Goal: Task Accomplishment & Management: Manage account settings

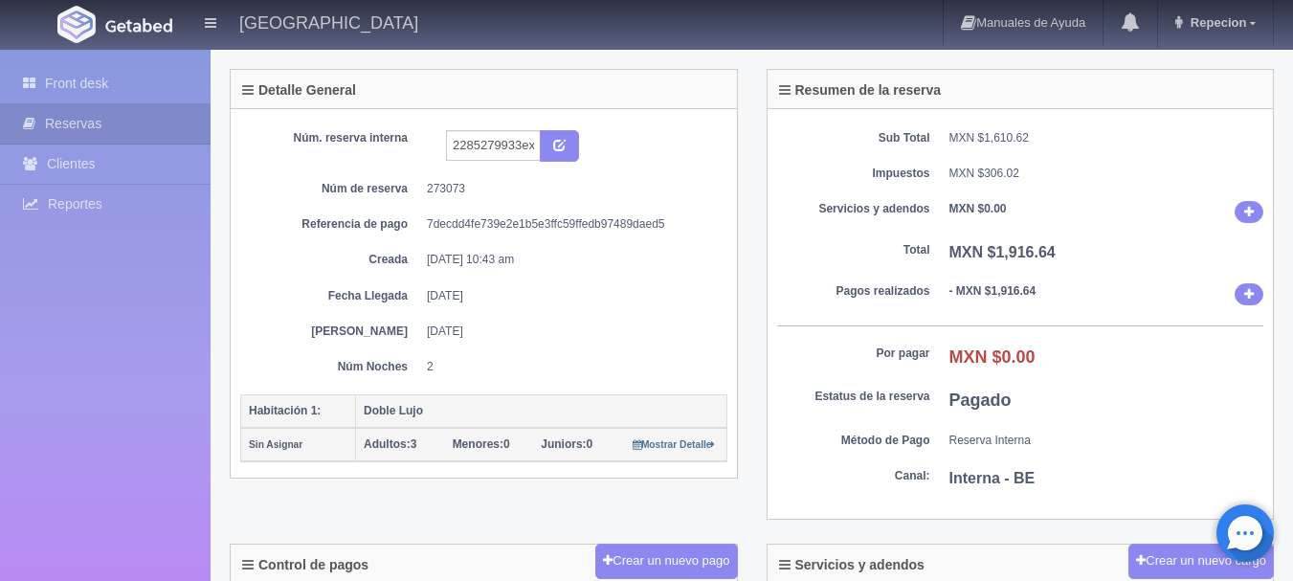
scroll to position [96, 0]
click at [133, 70] on link "Front desk" at bounding box center [105, 83] width 211 height 39
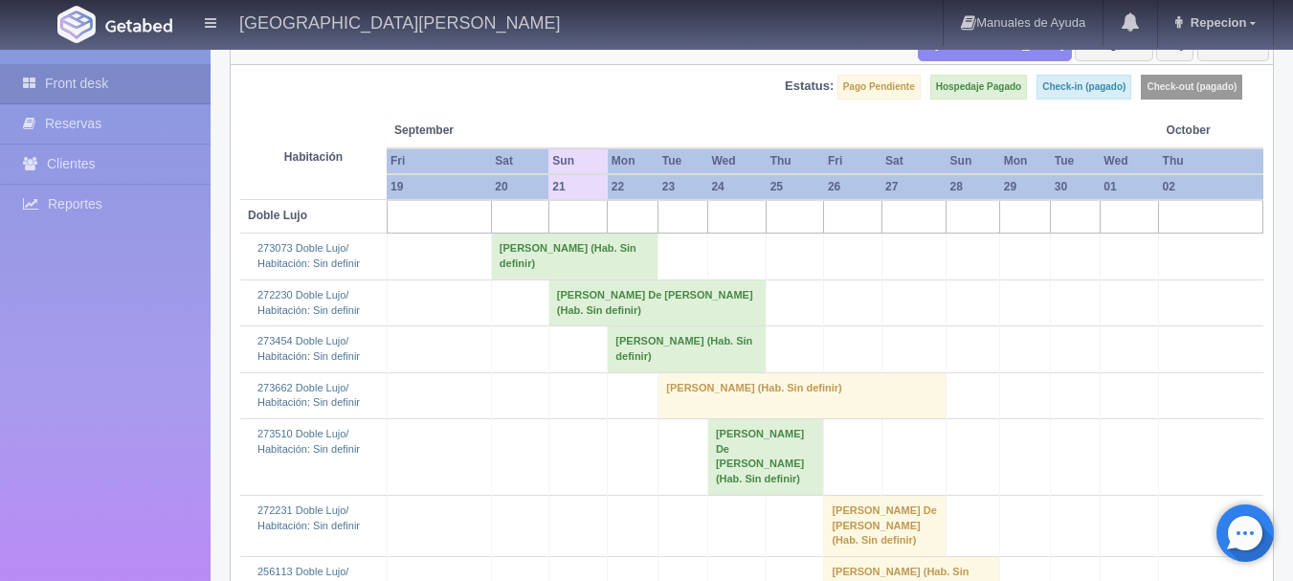
scroll to position [287, 0]
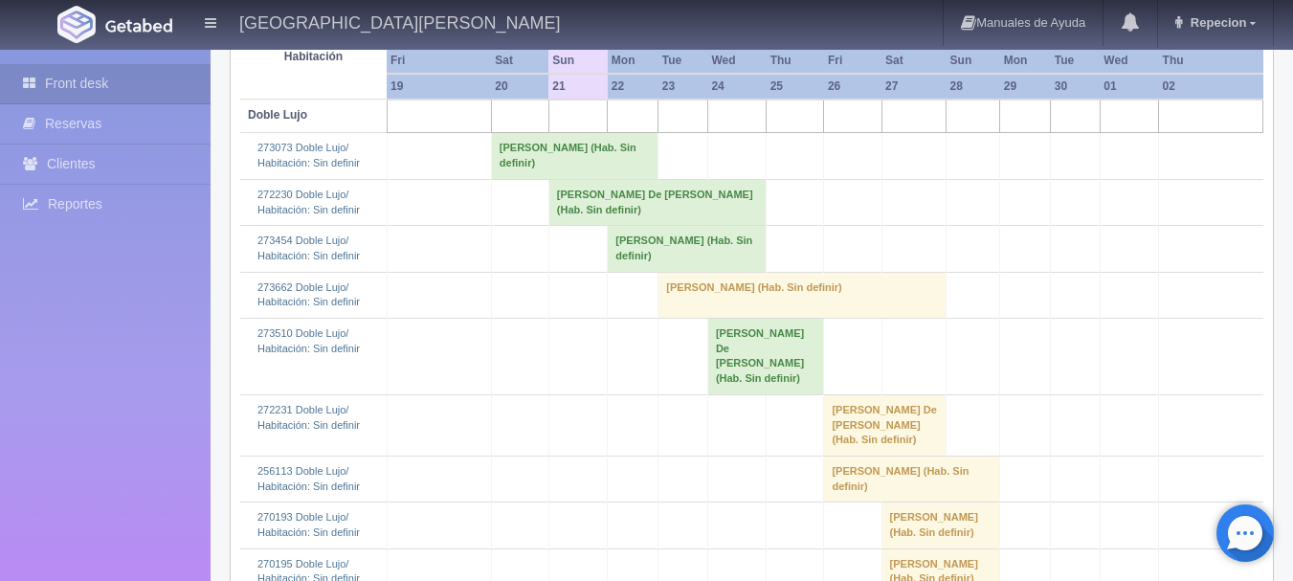
click at [565, 156] on td "Martin Moctezuma (Hab. Sin definir)" at bounding box center [574, 156] width 167 height 46
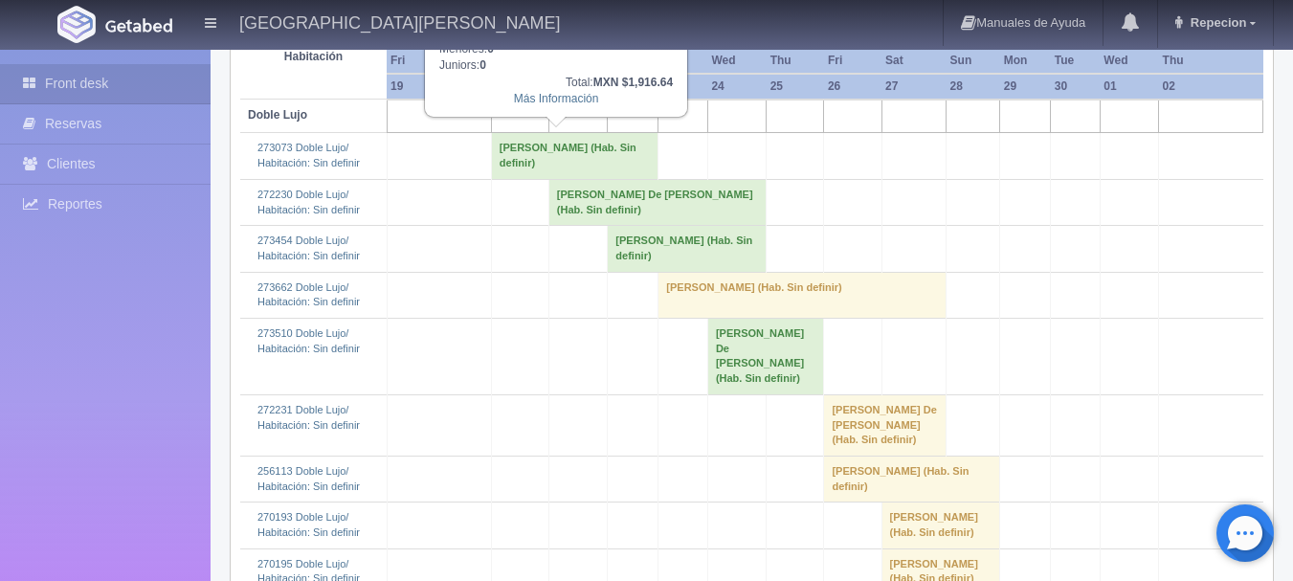
scroll to position [191, 0]
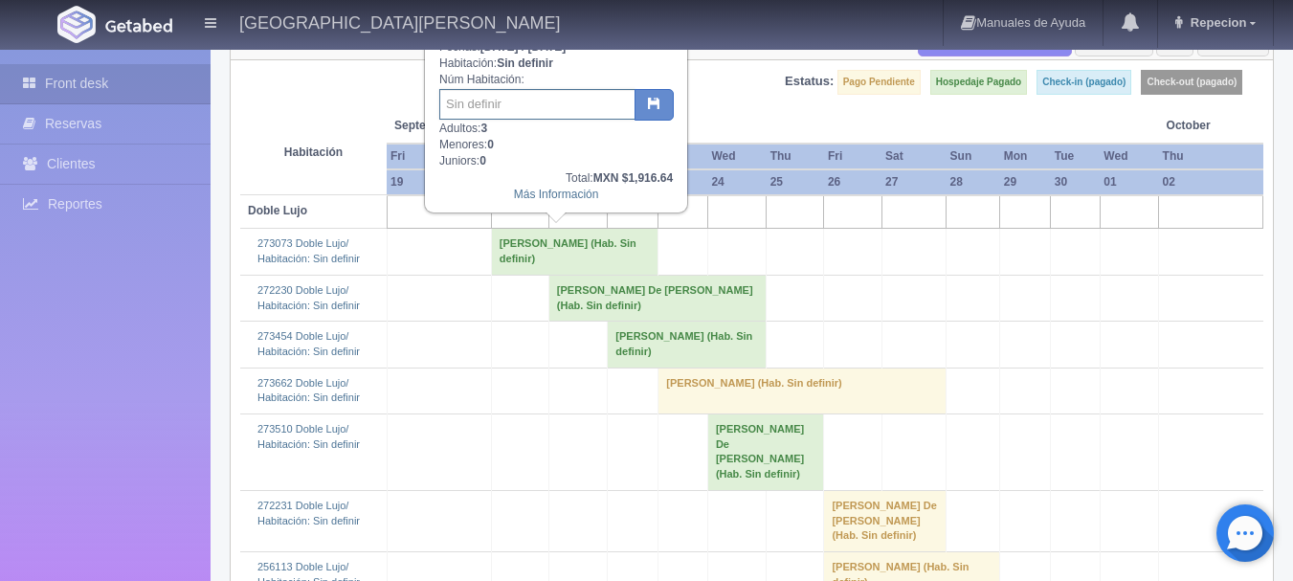
click at [549, 97] on input "text" at bounding box center [537, 104] width 196 height 31
type input "21"
click at [640, 98] on button "button" at bounding box center [653, 105] width 39 height 33
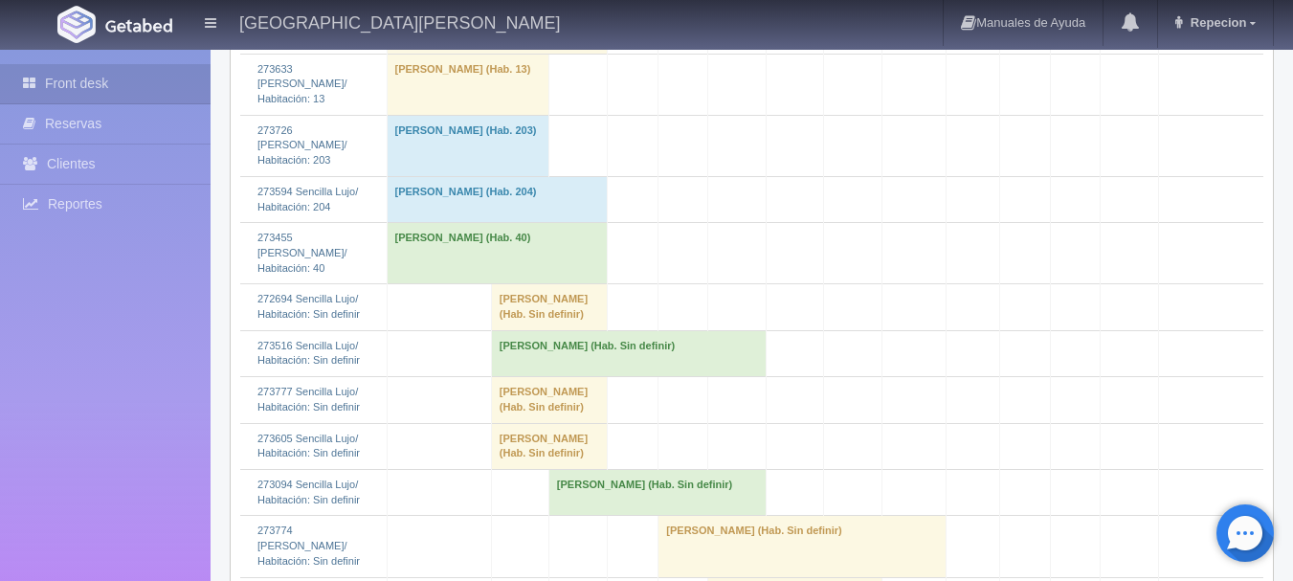
scroll to position [1340, 0]
click at [546, 422] on td "alejandro montes de oca (Hab. Sin definir)" at bounding box center [549, 445] width 117 height 46
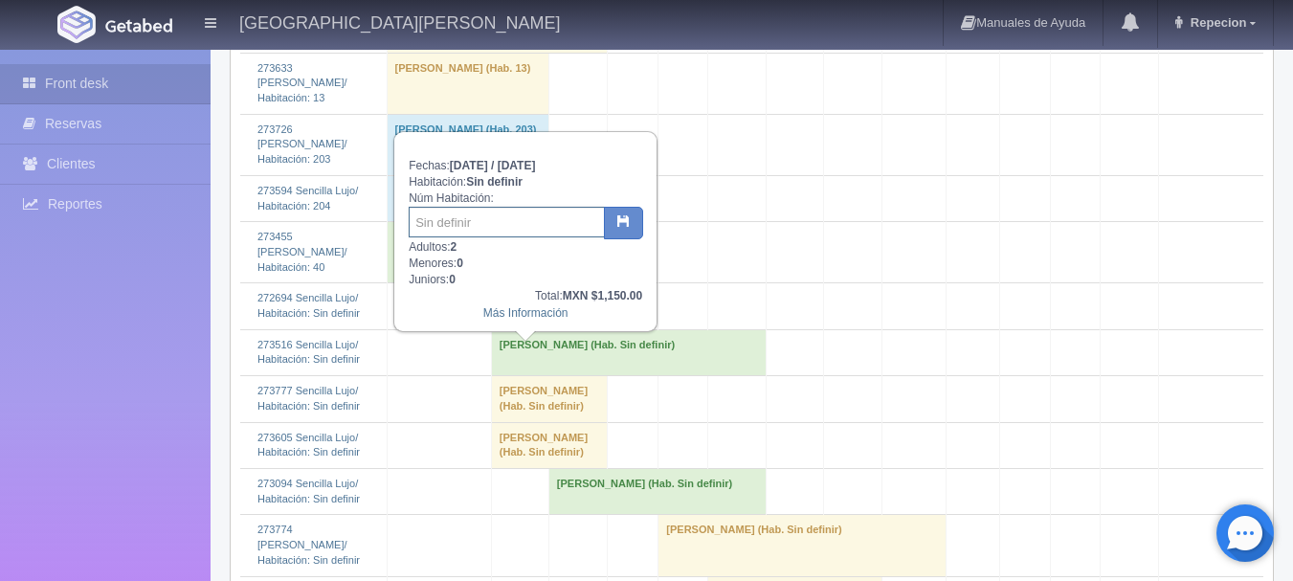
click at [529, 221] on input "text" at bounding box center [507, 222] width 196 height 31
type input "42"
click at [622, 222] on icon "button" at bounding box center [623, 220] width 12 height 12
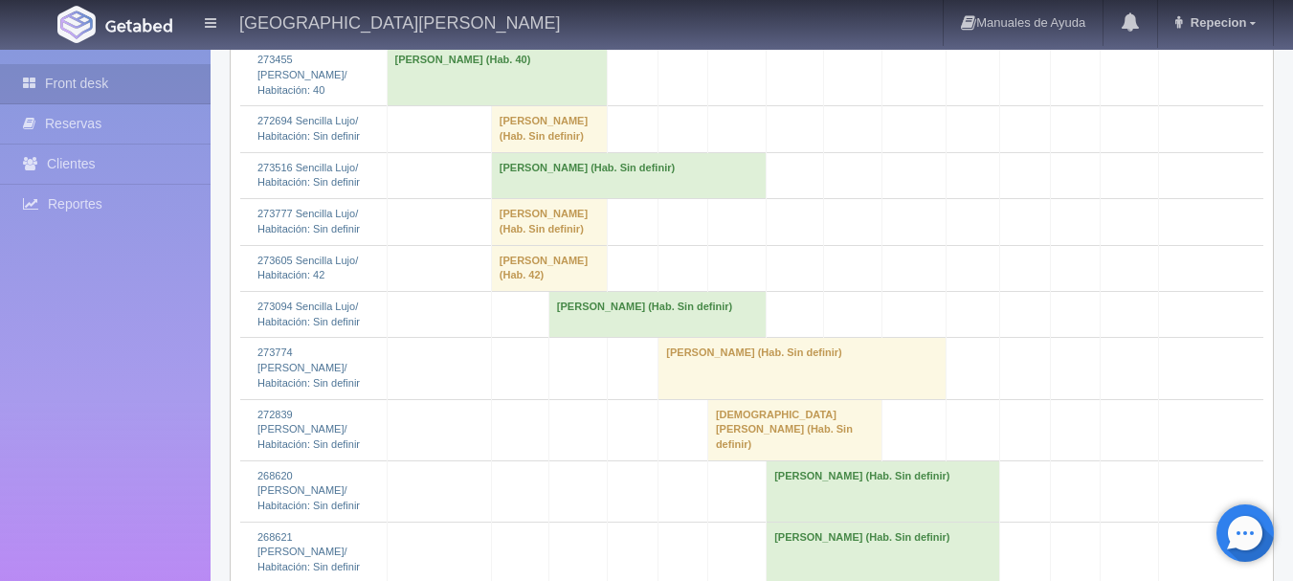
scroll to position [1531, 0]
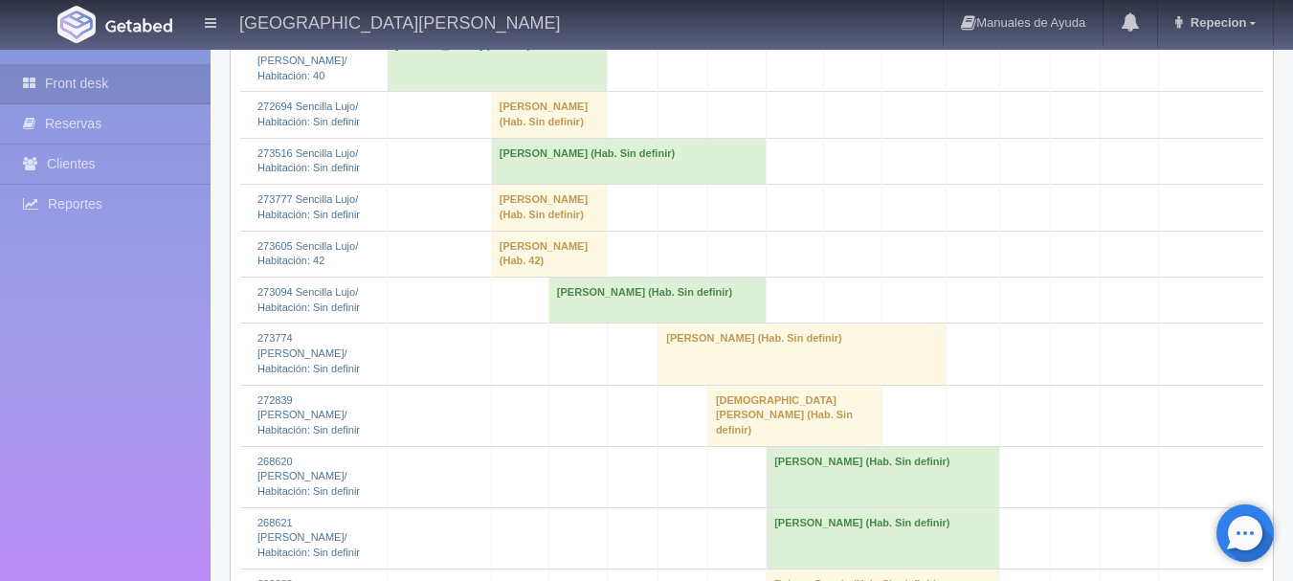
click at [561, 231] on td "alejandro montes de oca (Hab. 42)" at bounding box center [549, 254] width 117 height 46
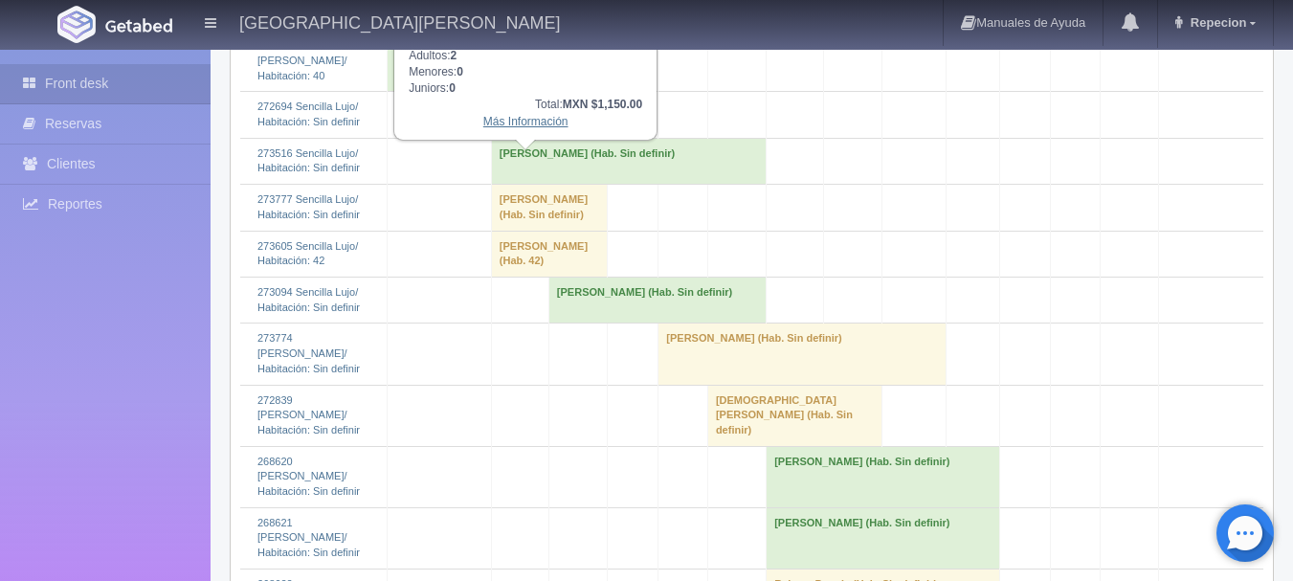
click at [556, 127] on link "Más Información" at bounding box center [525, 121] width 85 height 13
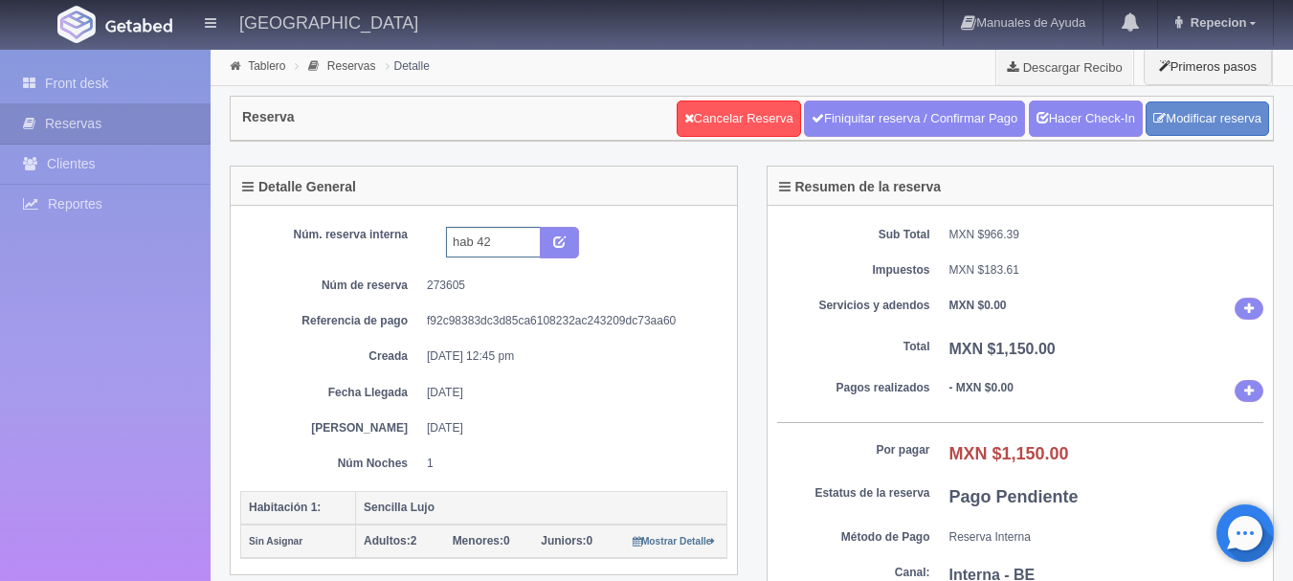
drag, startPoint x: 496, startPoint y: 242, endPoint x: 423, endPoint y: 247, distance: 72.9
click at [423, 247] on dl "Núm. reserva interna hab 42" at bounding box center [484, 243] width 458 height 33
click at [556, 243] on icon "submit" at bounding box center [559, 240] width 12 height 12
click at [152, 72] on link "Front desk" at bounding box center [105, 83] width 211 height 39
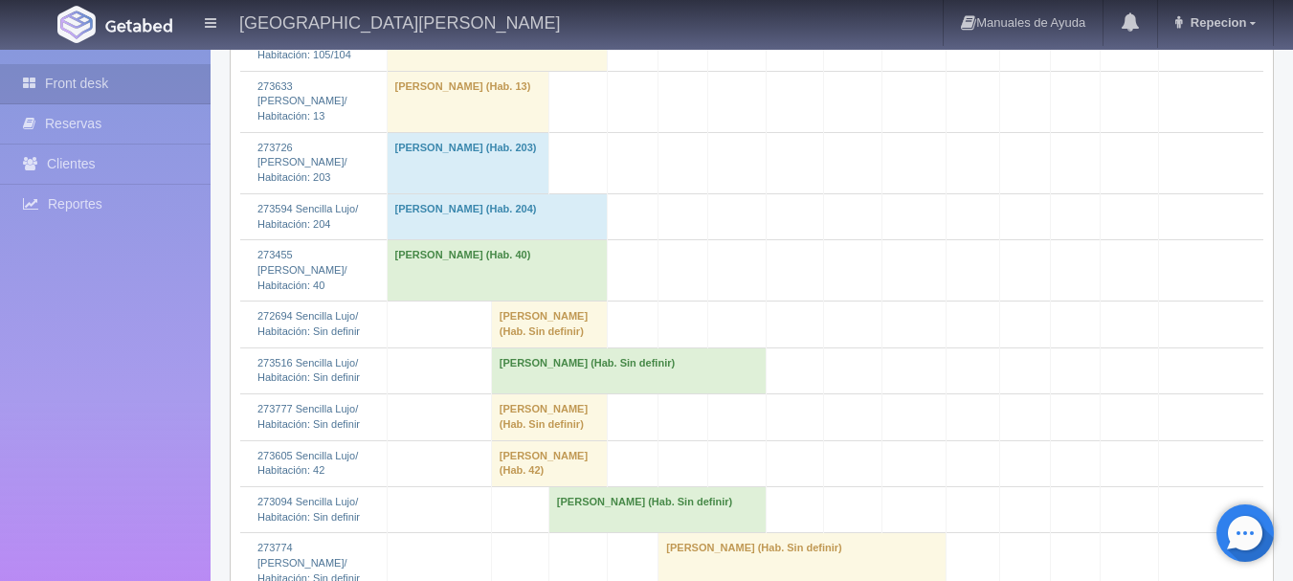
scroll to position [1435, 0]
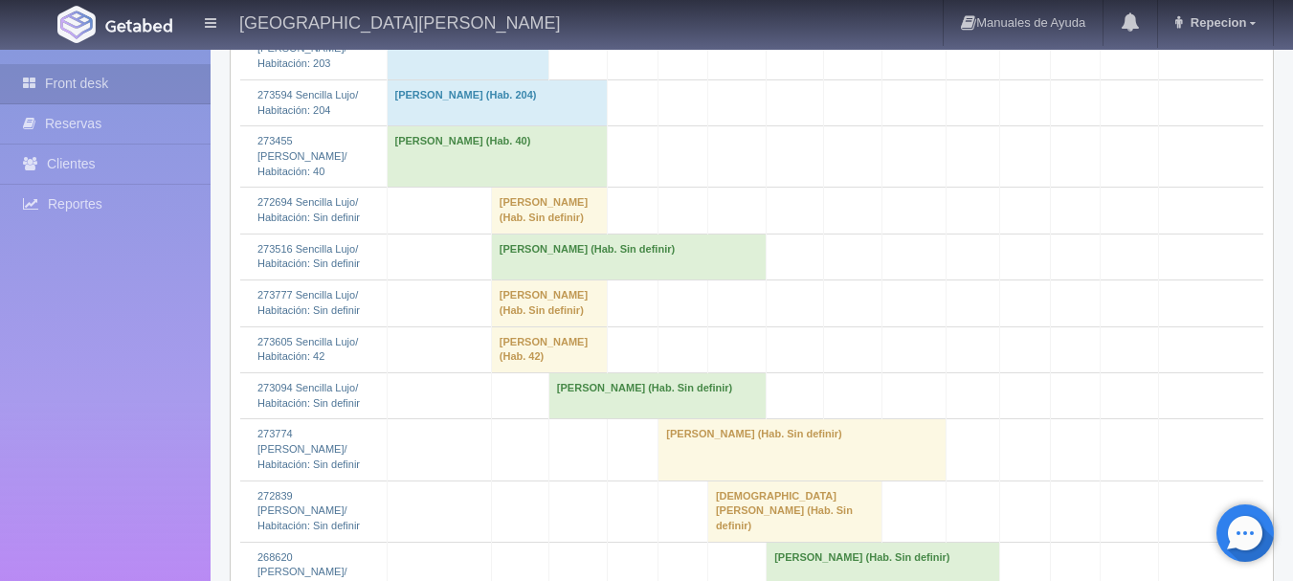
click at [495, 233] on td "[PERSON_NAME] (Hab. Sin definir)" at bounding box center [628, 256] width 275 height 46
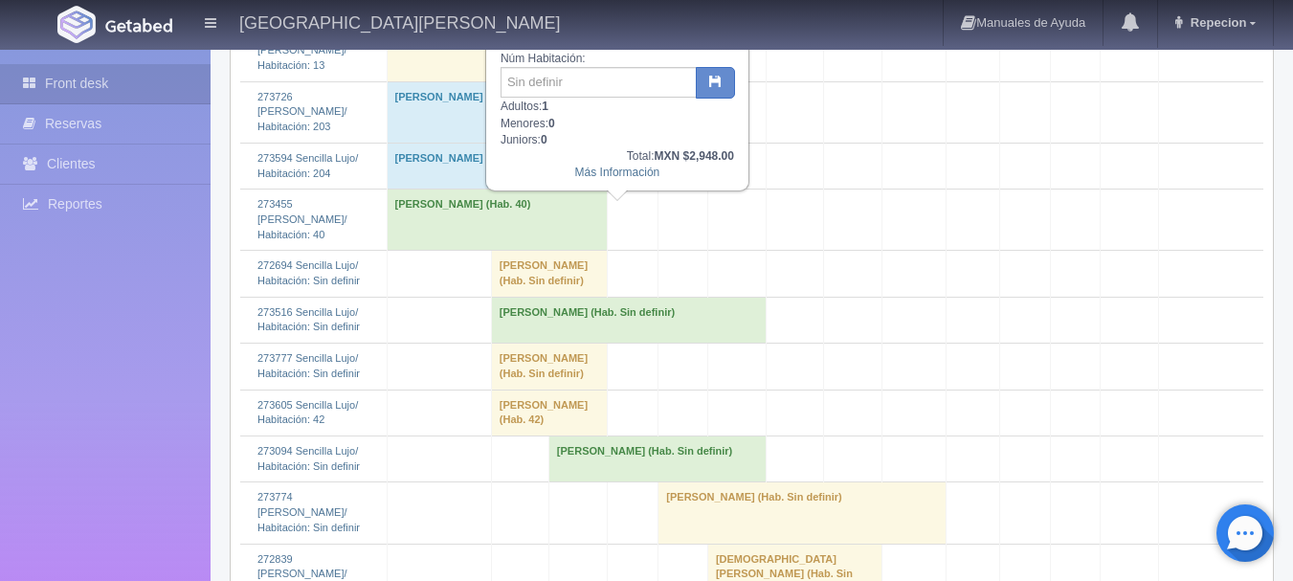
scroll to position [1340, 0]
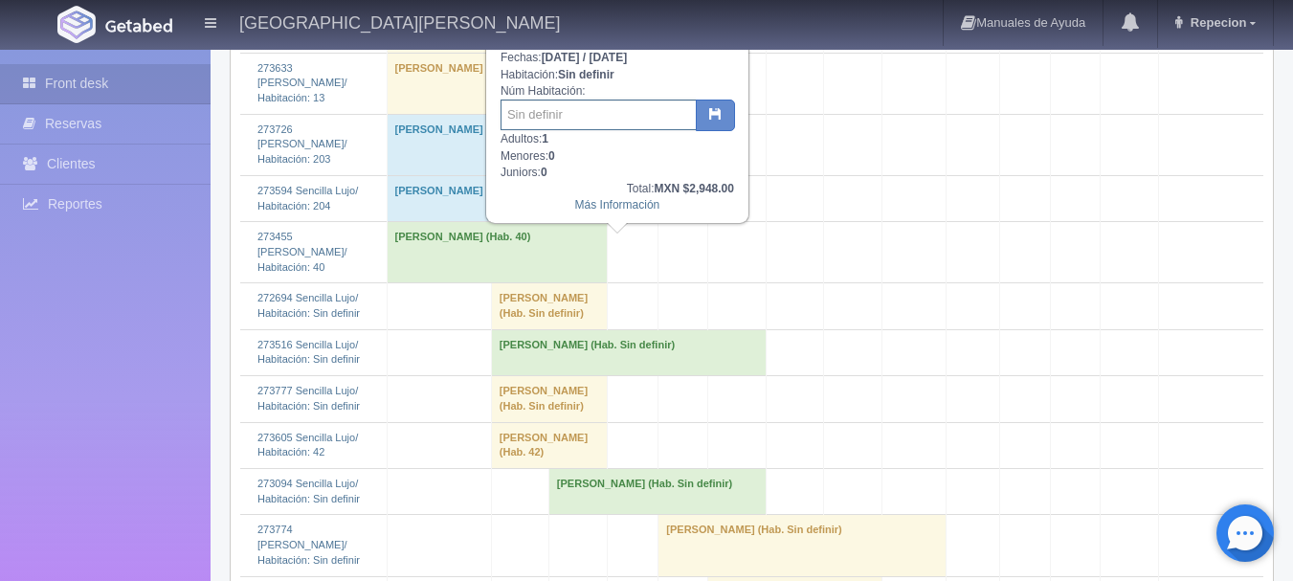
click at [550, 119] on input "text" at bounding box center [598, 115] width 196 height 31
type input "53"
click at [713, 114] on icon "button" at bounding box center [715, 113] width 12 height 12
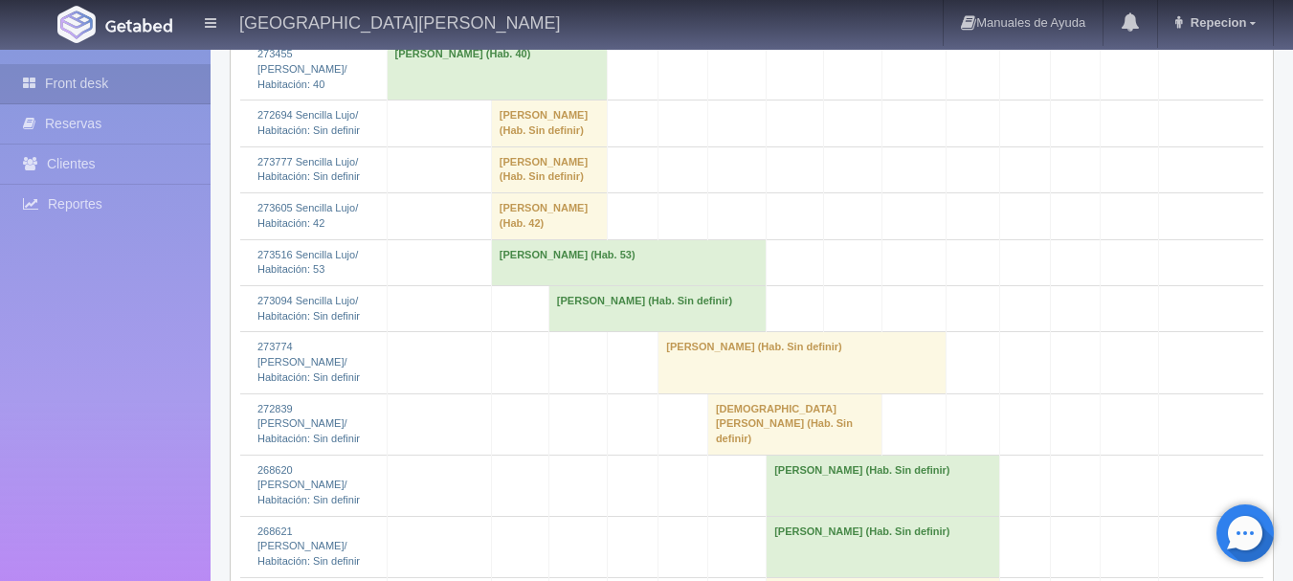
scroll to position [1531, 0]
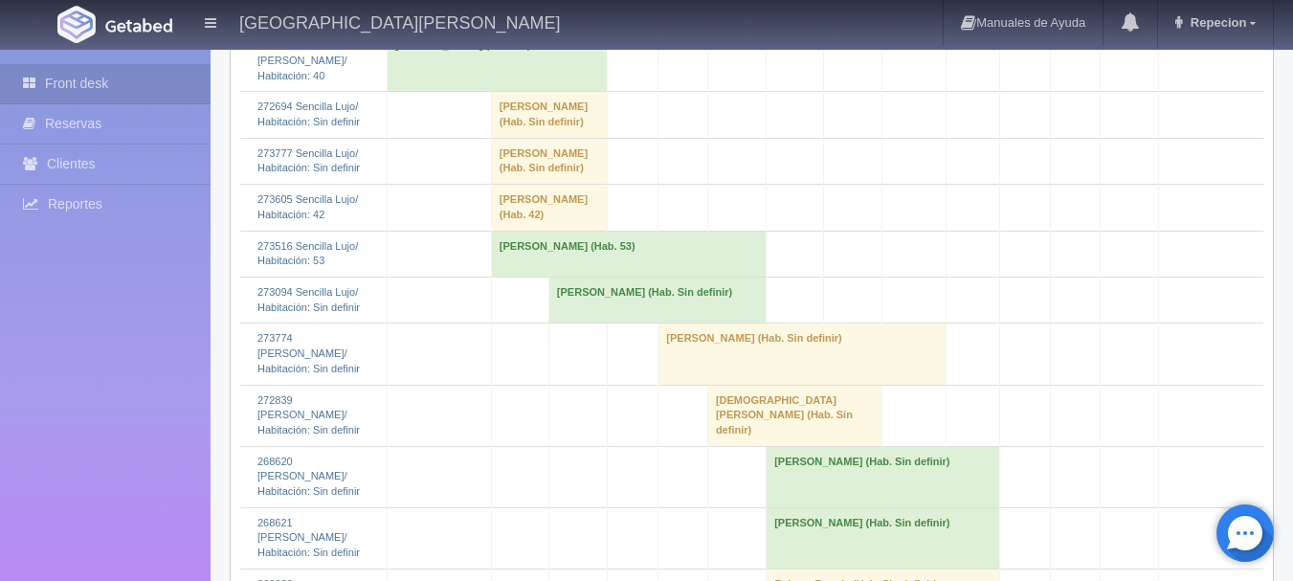
click at [572, 231] on td "Francisco Caro Valle (Hab. 53)" at bounding box center [628, 254] width 275 height 46
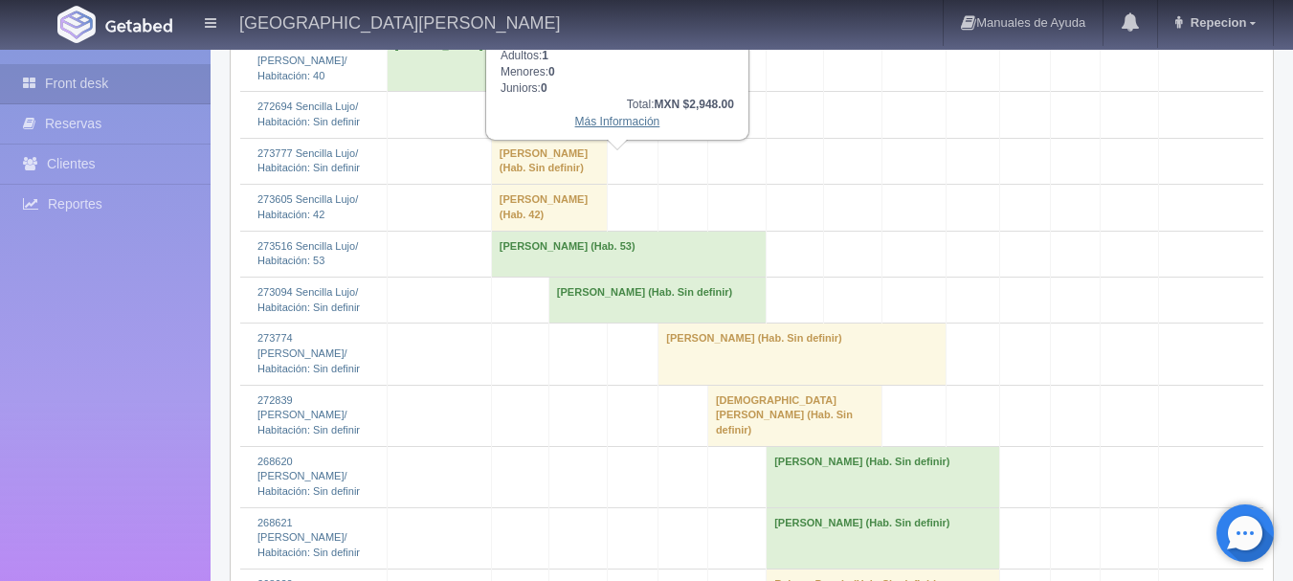
click at [625, 126] on link "Más Información" at bounding box center [617, 121] width 85 height 13
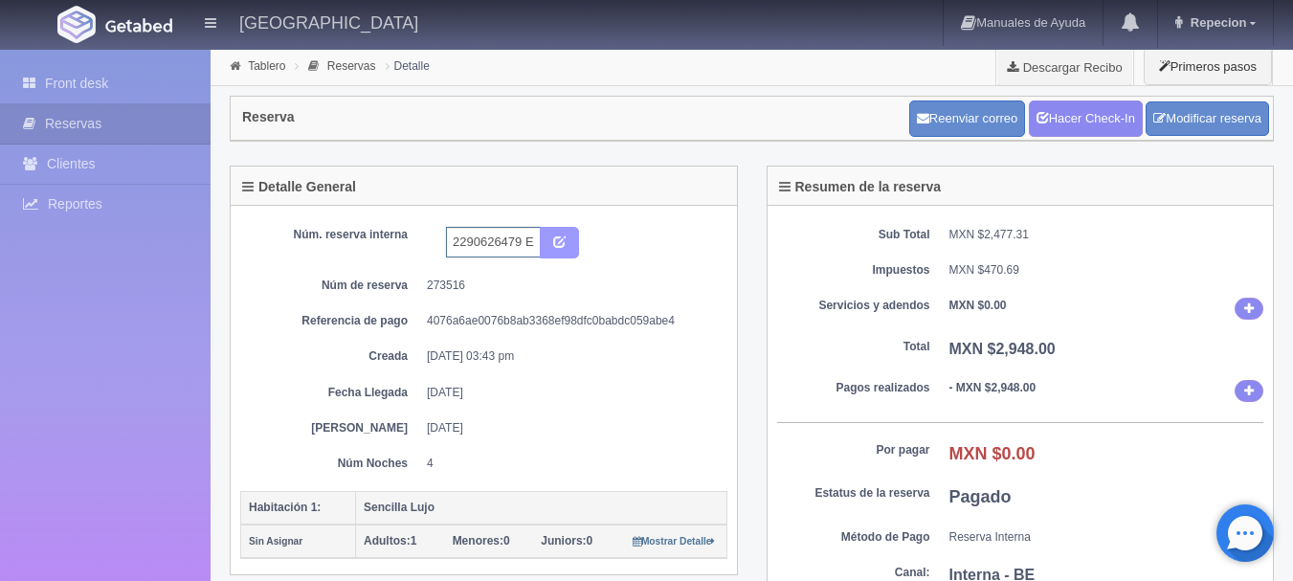
scroll to position [0, 54]
drag, startPoint x: 525, startPoint y: 238, endPoint x: 593, endPoint y: 248, distance: 68.6
click at [593, 248] on div "2290626479 Expedia 53" at bounding box center [570, 243] width 277 height 33
click at [519, 238] on input "2290626479 Expedia 53" at bounding box center [493, 242] width 95 height 31
drag, startPoint x: 519, startPoint y: 238, endPoint x: 565, endPoint y: 243, distance: 46.2
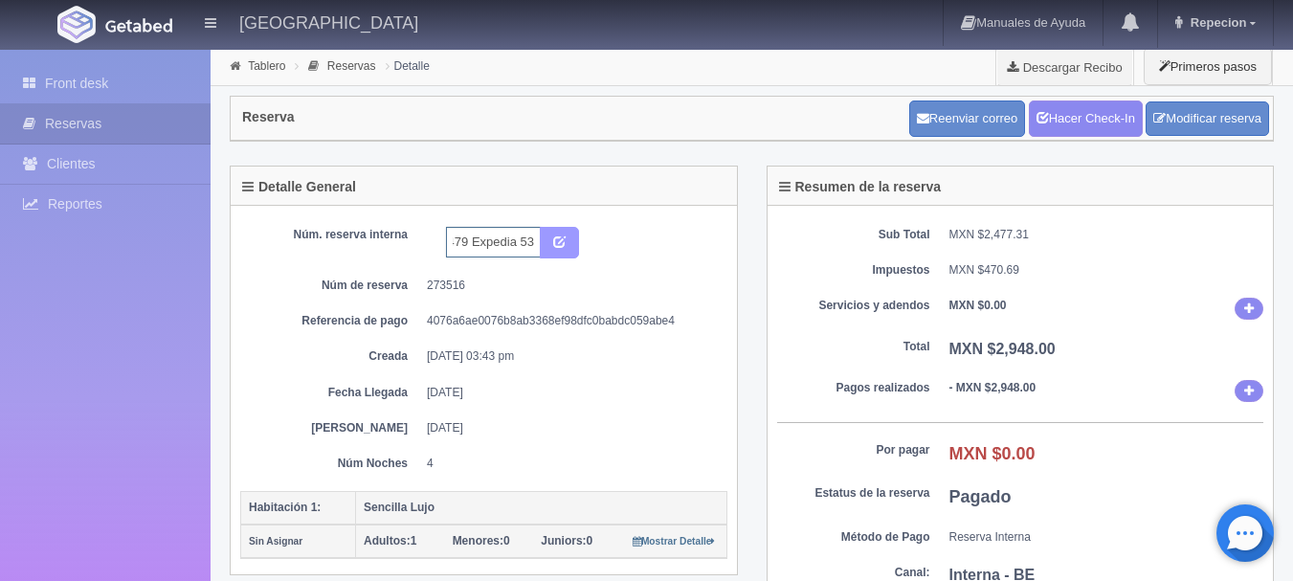
click at [565, 243] on div "2290626479 Expedia 53" at bounding box center [512, 243] width 132 height 33
type input "2290626479 Expedia"
click at [565, 243] on icon "submit" at bounding box center [559, 240] width 12 height 12
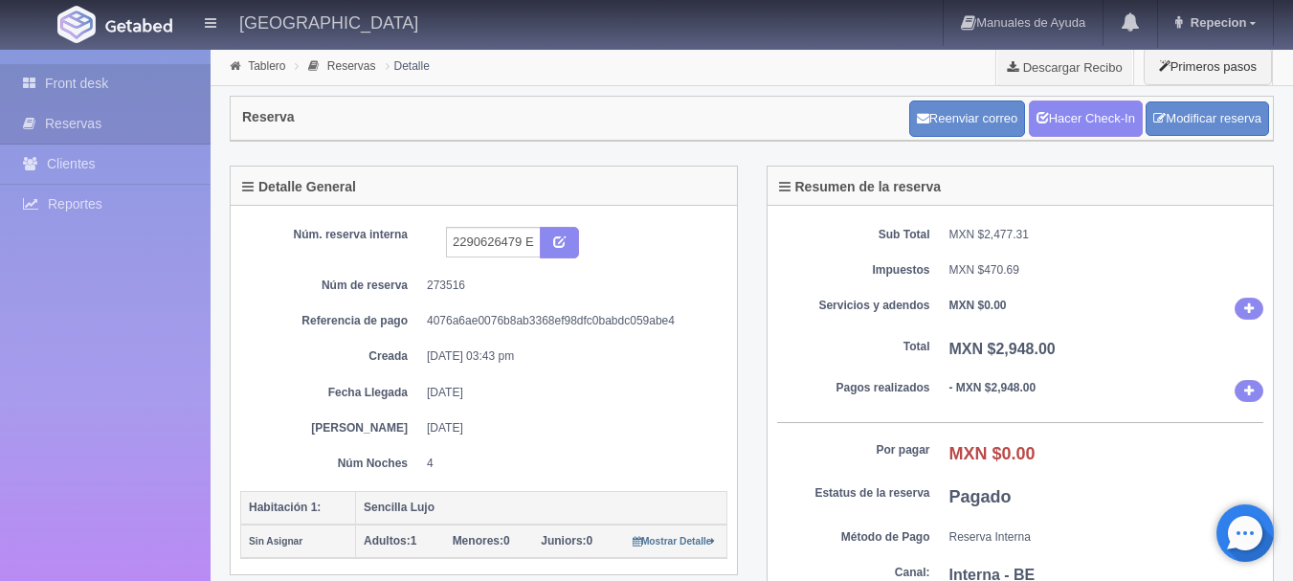
click at [132, 91] on link "Front desk" at bounding box center [105, 83] width 211 height 39
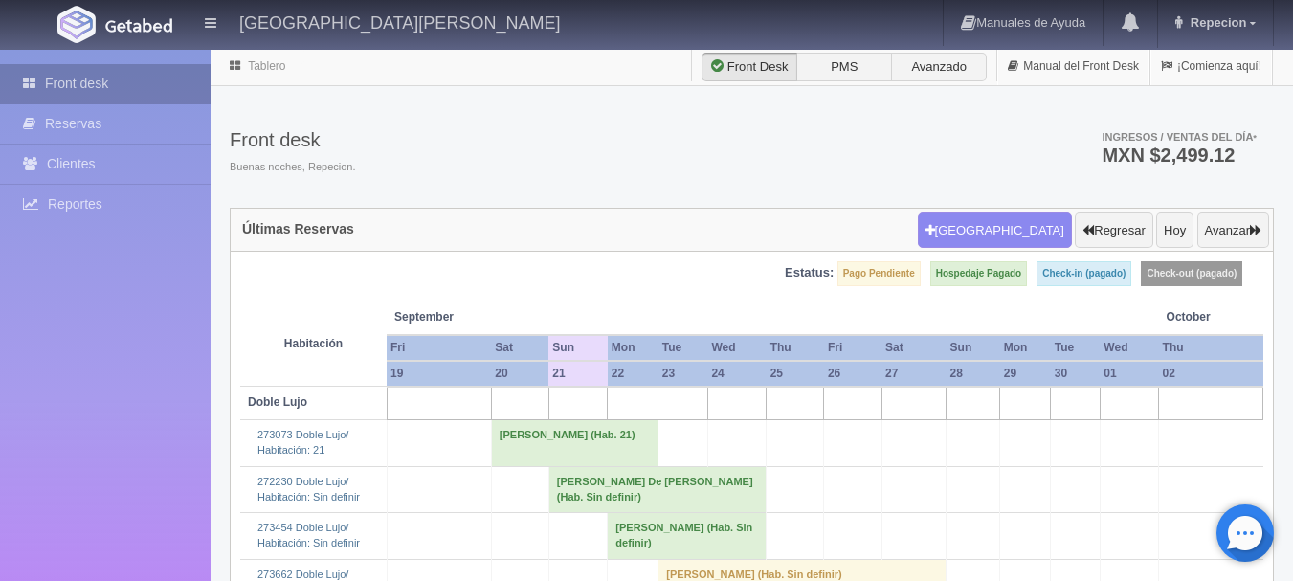
click at [100, 82] on link "Front desk" at bounding box center [105, 83] width 211 height 39
click at [172, 77] on link "Front desk" at bounding box center [105, 83] width 211 height 39
click at [163, 83] on link "Front desk" at bounding box center [105, 83] width 211 height 39
click at [125, 88] on link "Front desk" at bounding box center [105, 83] width 211 height 39
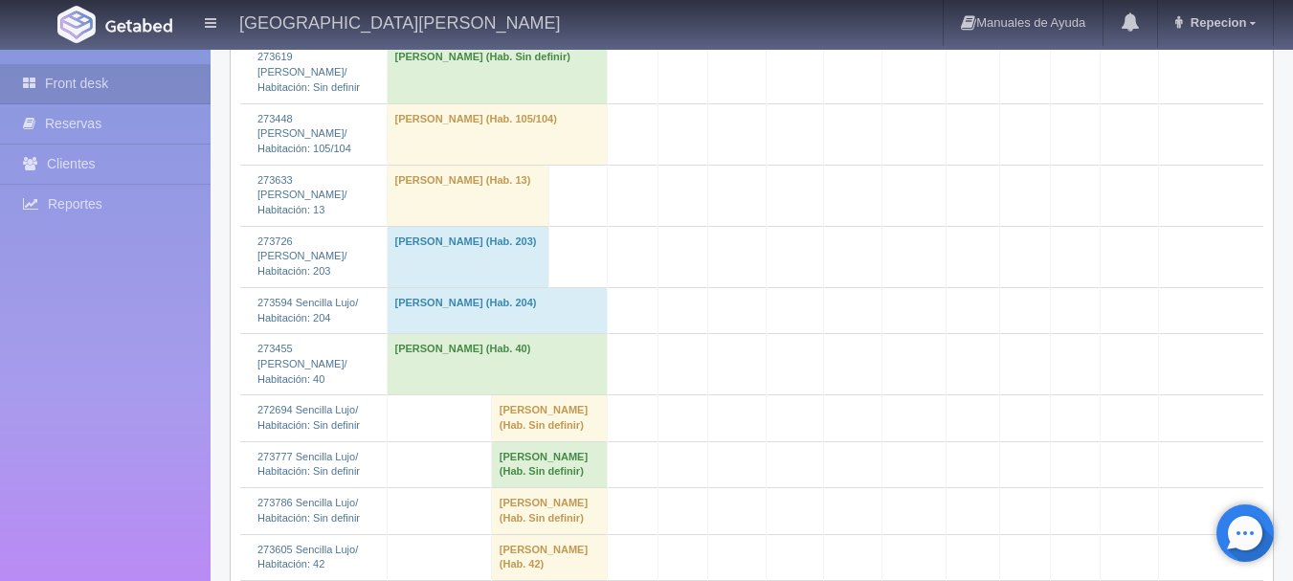
scroll to position [1340, 0]
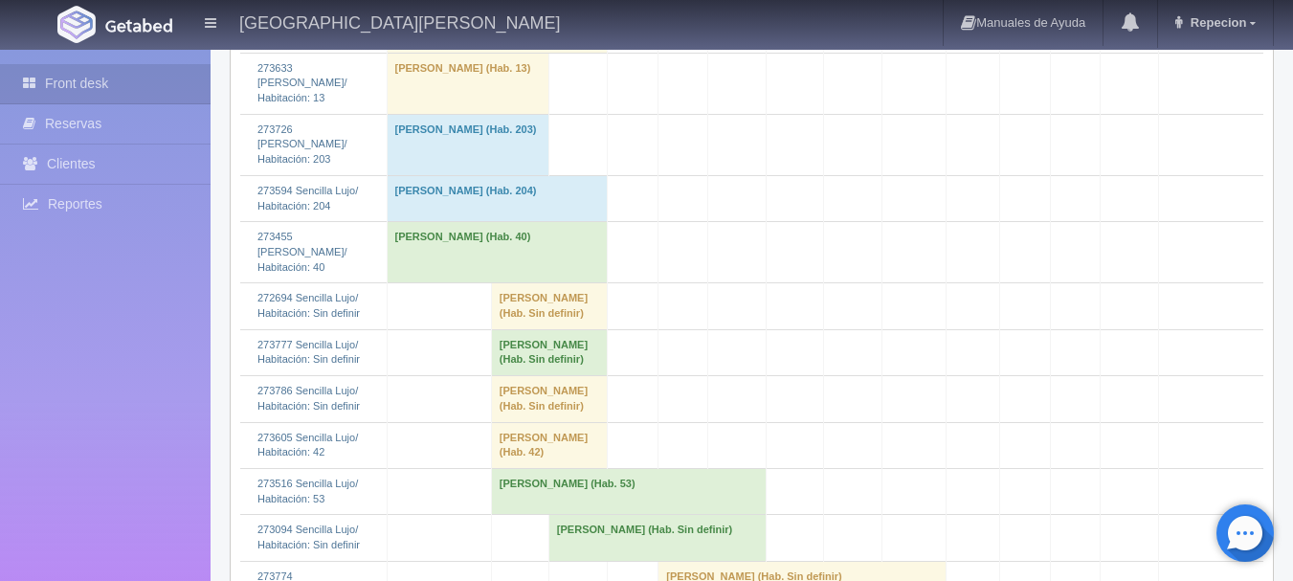
click at [541, 376] on td "Enrique Edilson Hernandez Mejia (Hab. Sin definir)" at bounding box center [549, 399] width 117 height 46
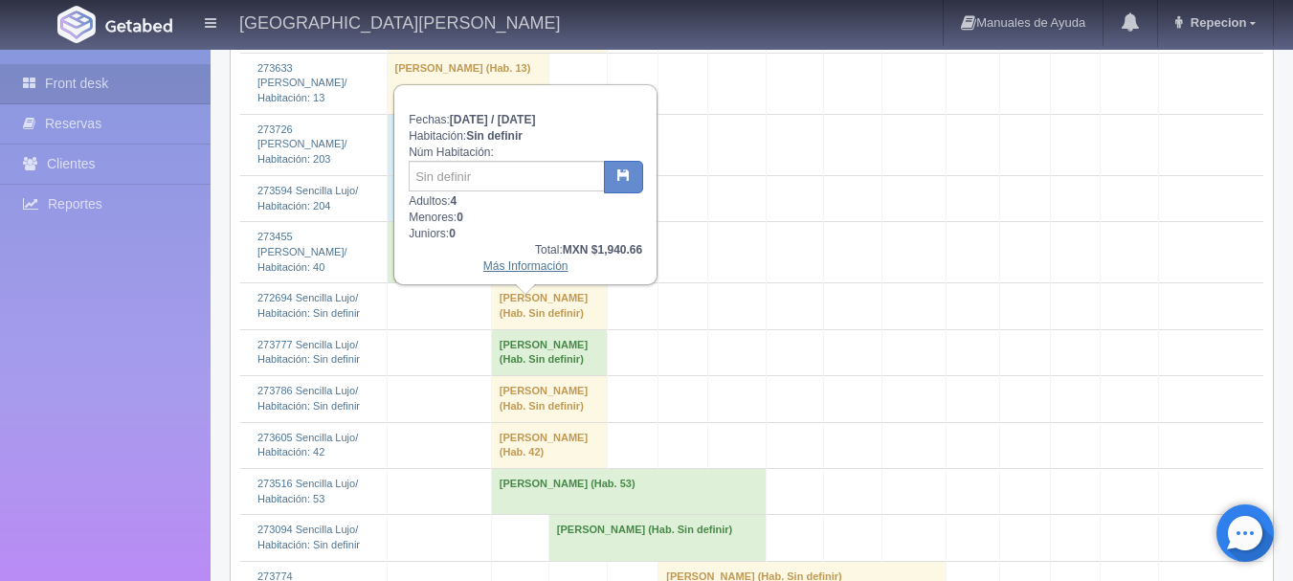
click at [510, 266] on link "Más Información" at bounding box center [525, 265] width 85 height 13
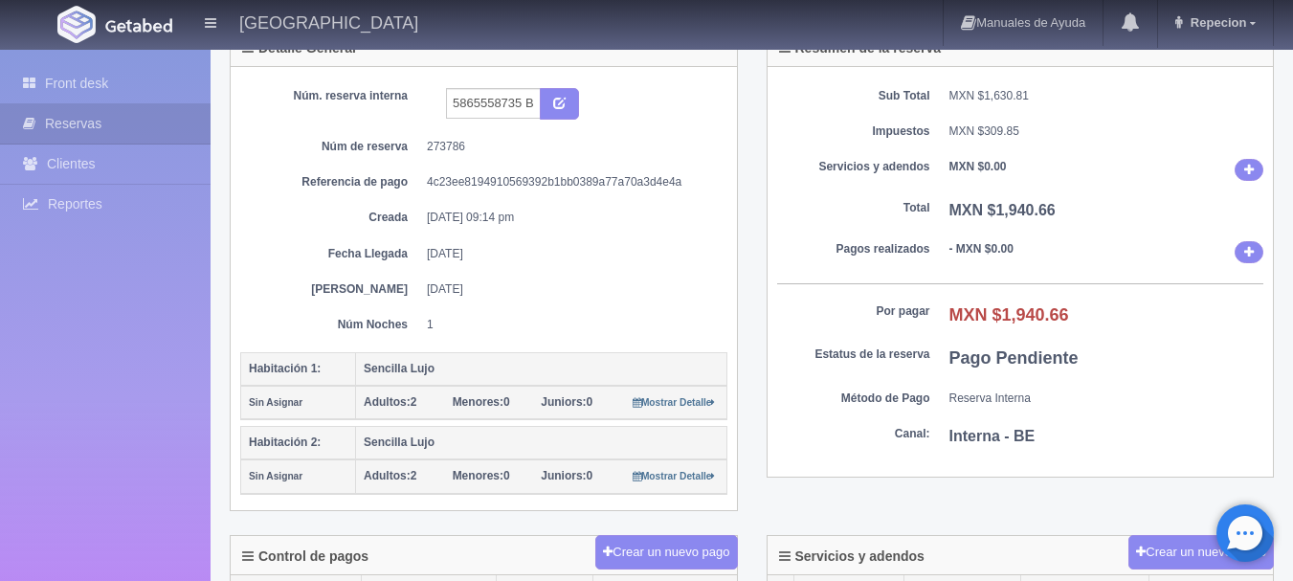
scroll to position [96, 0]
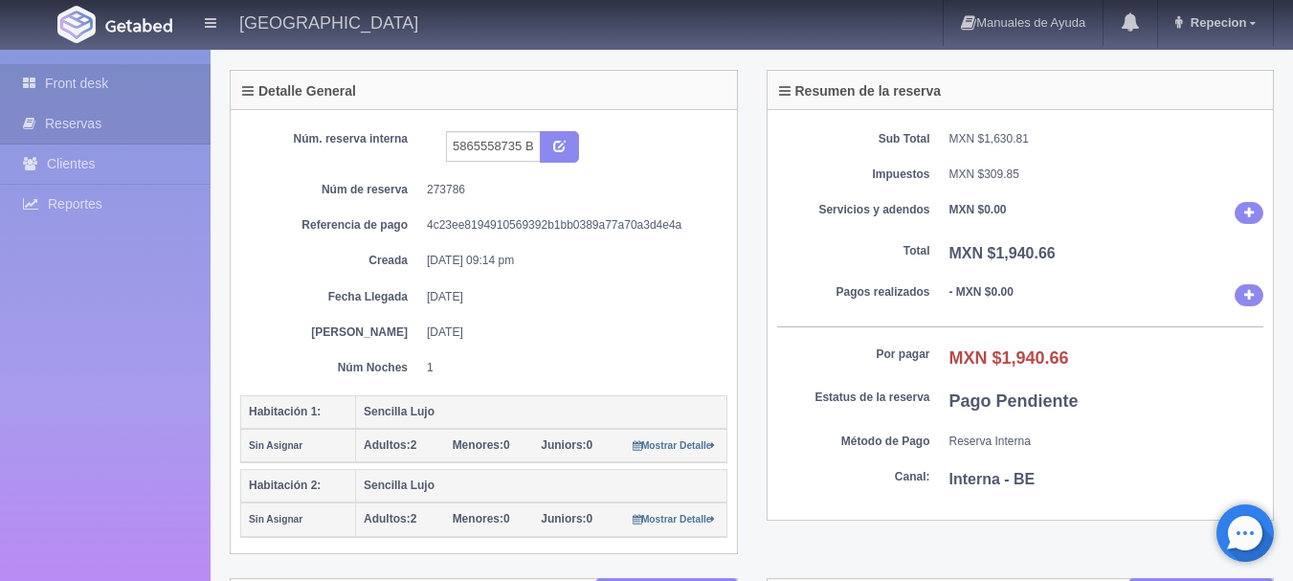
click at [100, 89] on link "Front desk" at bounding box center [105, 83] width 211 height 39
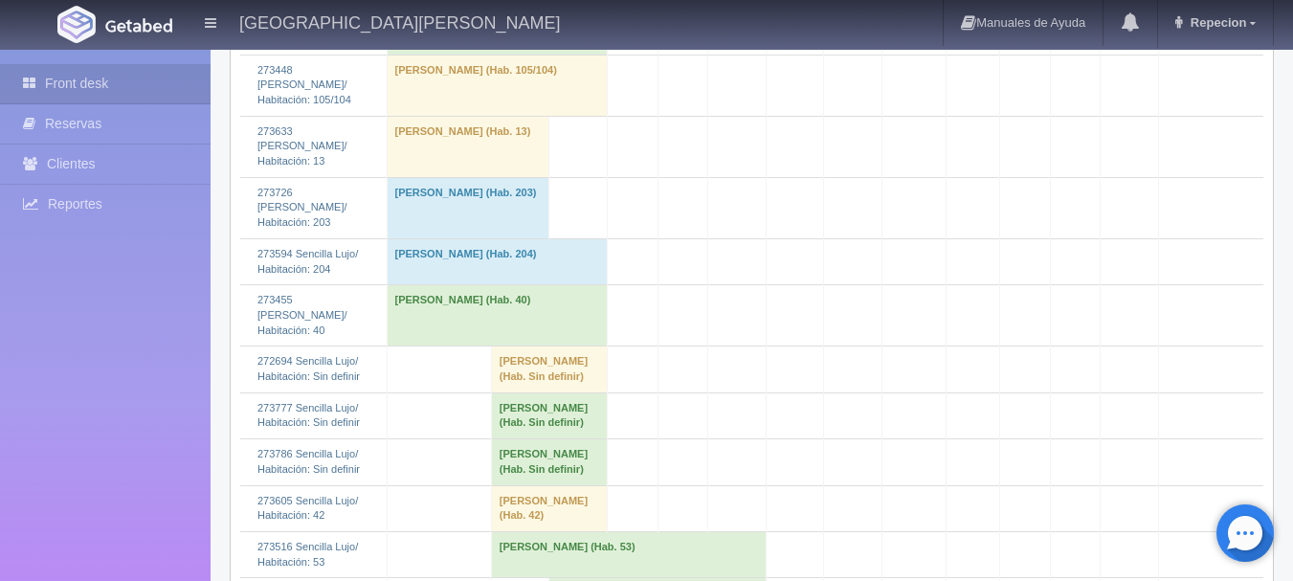
scroll to position [1340, 0]
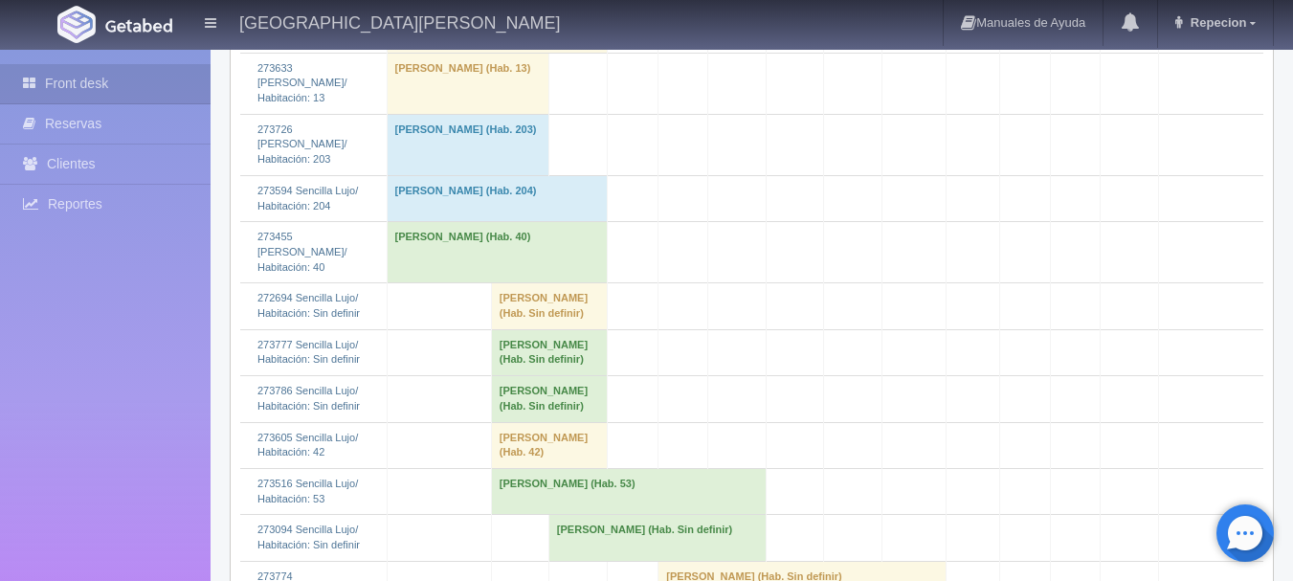
click at [535, 329] on td "[PERSON_NAME] (Hab. Sin definir)" at bounding box center [549, 352] width 117 height 46
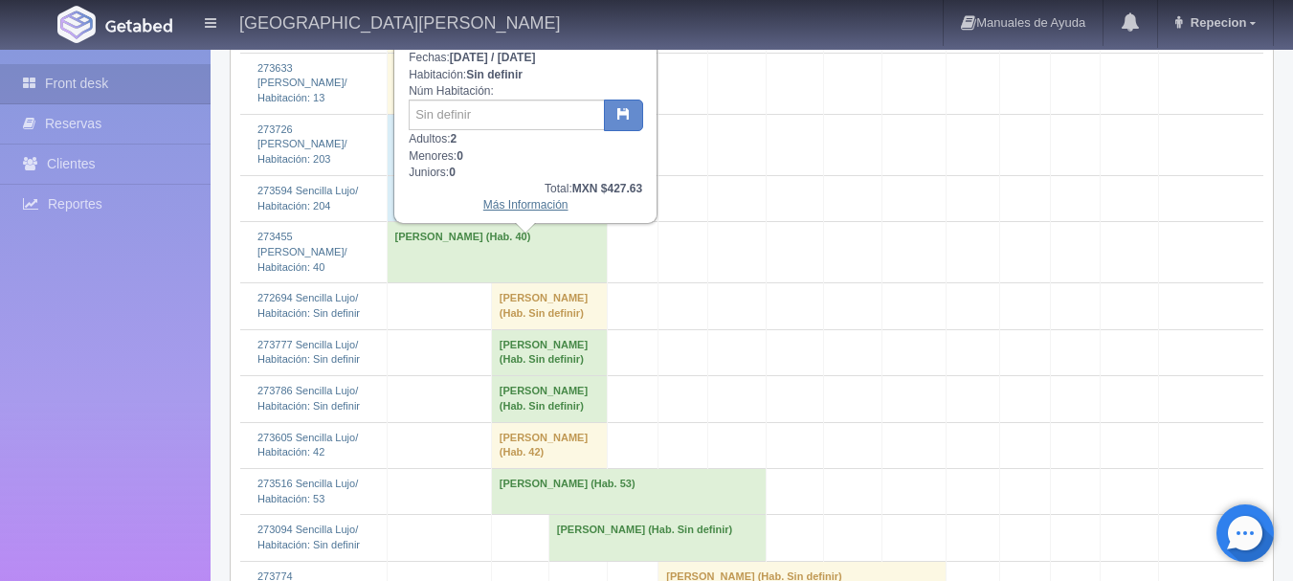
click at [533, 204] on link "Más Información" at bounding box center [525, 204] width 85 height 13
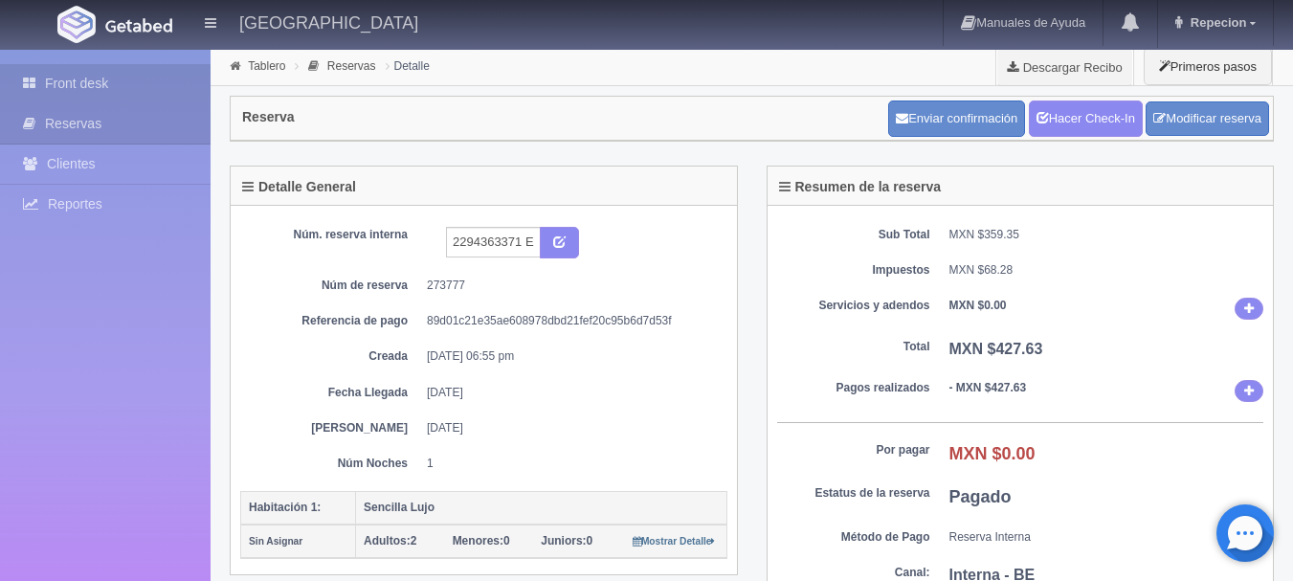
click at [122, 86] on link "Front desk" at bounding box center [105, 83] width 211 height 39
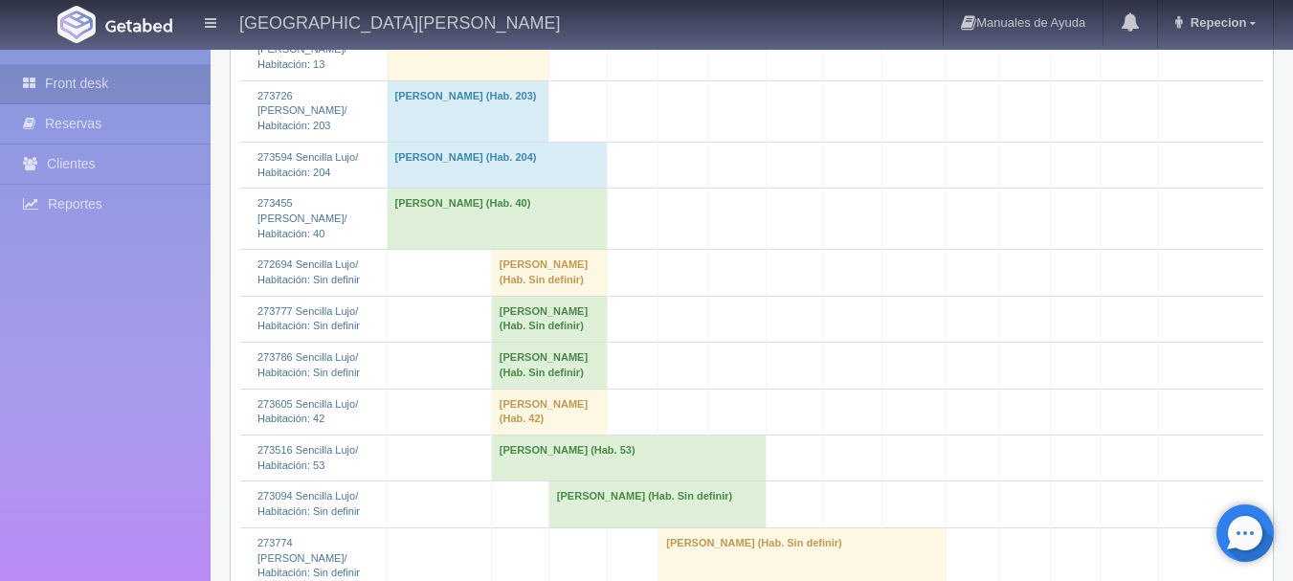
scroll to position [1340, 0]
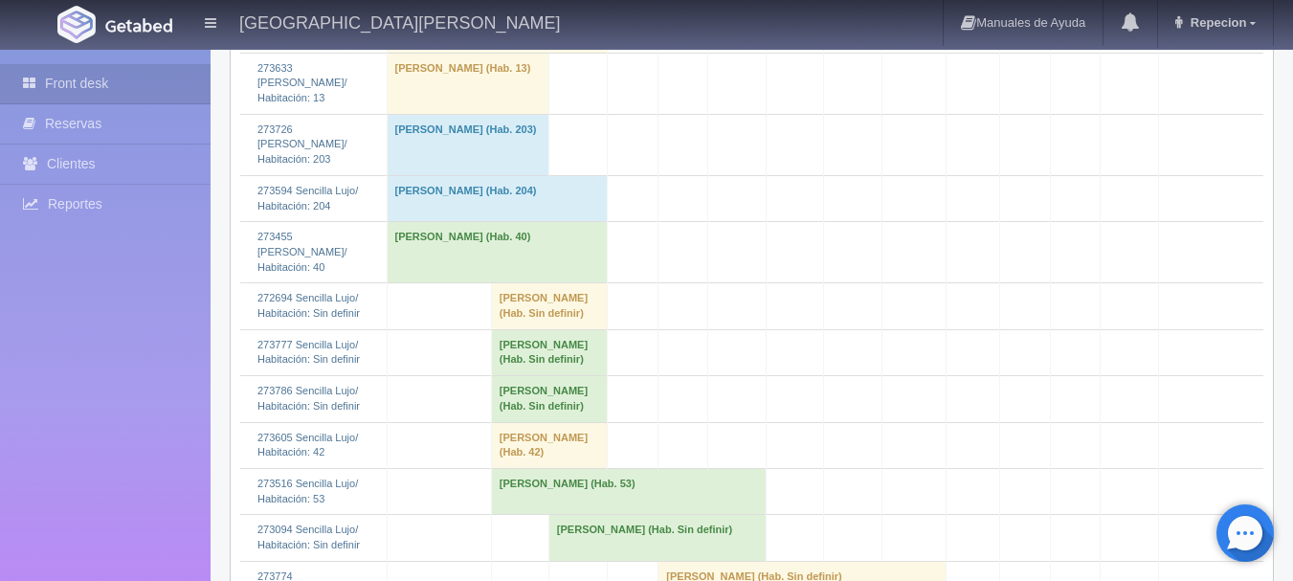
click at [537, 376] on td "[PERSON_NAME] (Hab. Sin definir)" at bounding box center [549, 399] width 117 height 46
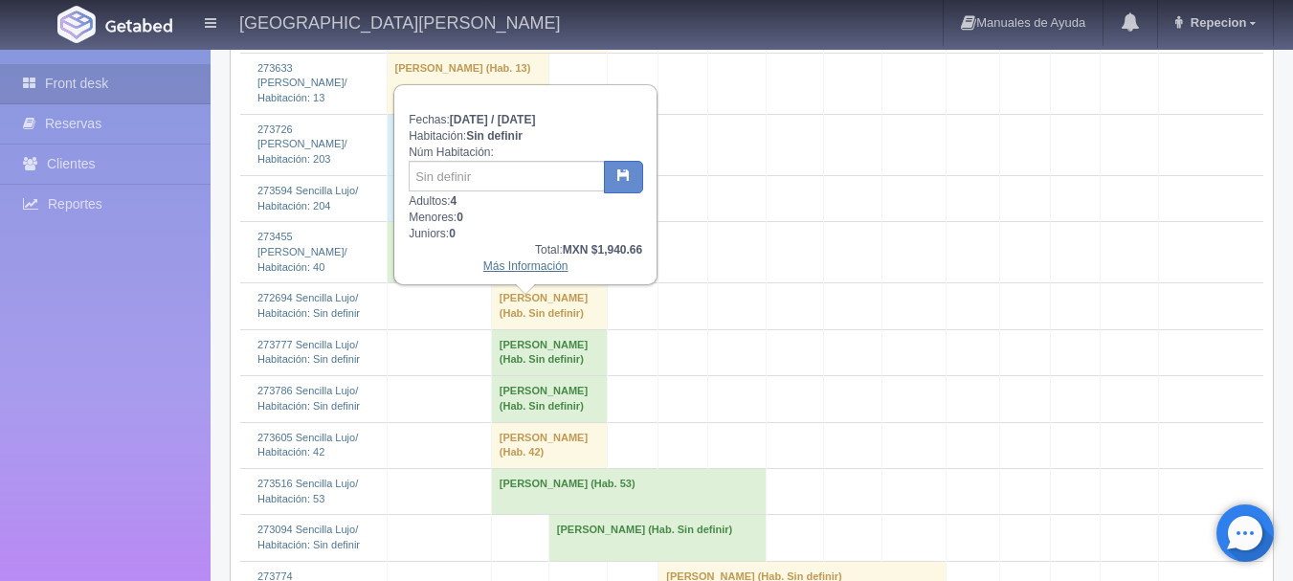
click at [506, 269] on link "Más Información" at bounding box center [525, 265] width 85 height 13
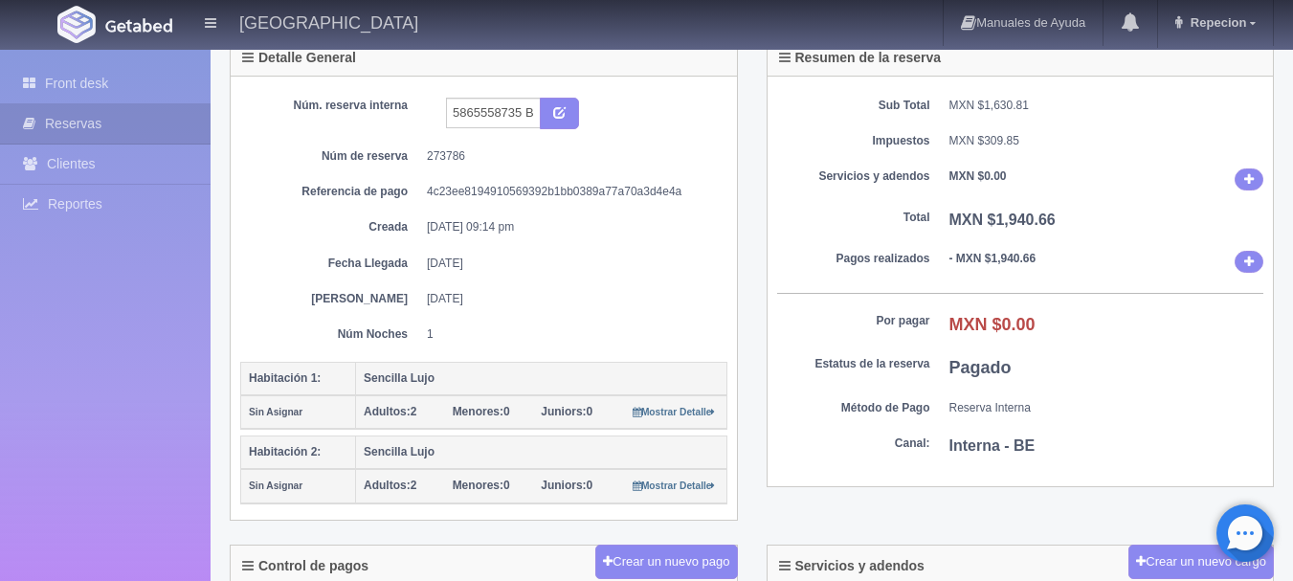
scroll to position [96, 0]
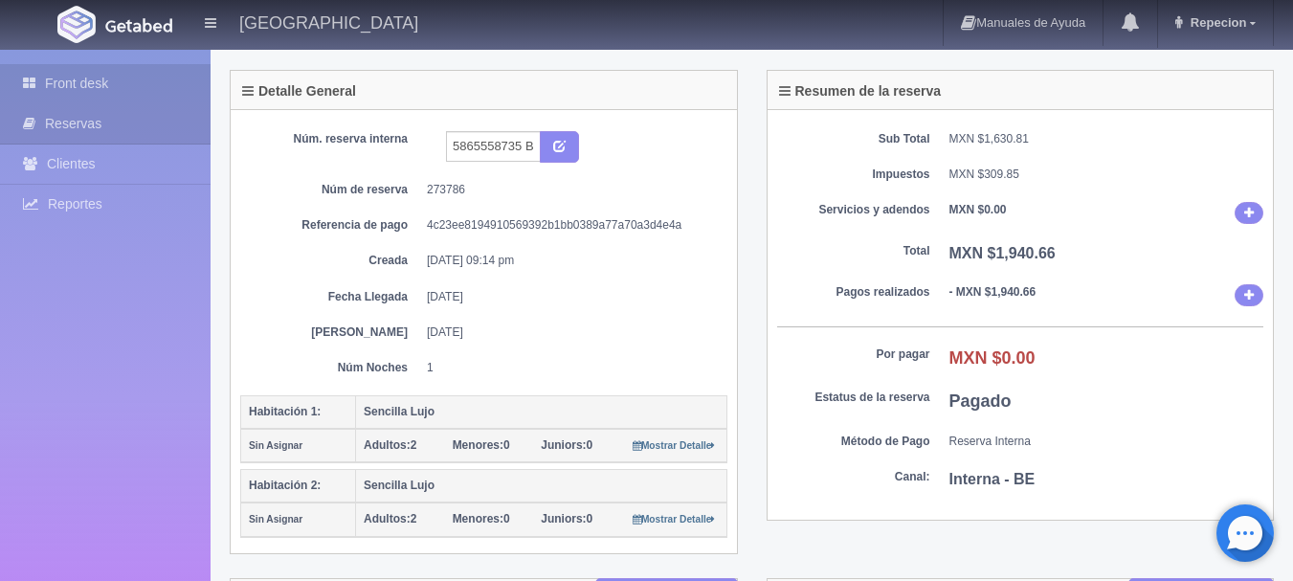
click at [98, 80] on link "Front desk" at bounding box center [105, 83] width 211 height 39
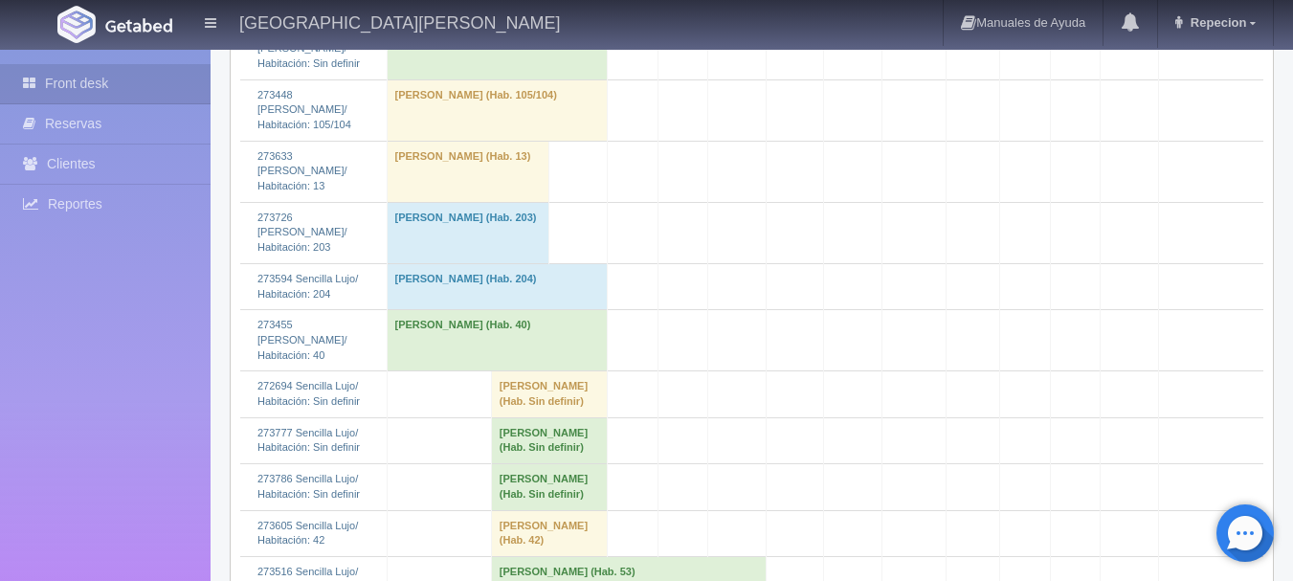
scroll to position [1340, 0]
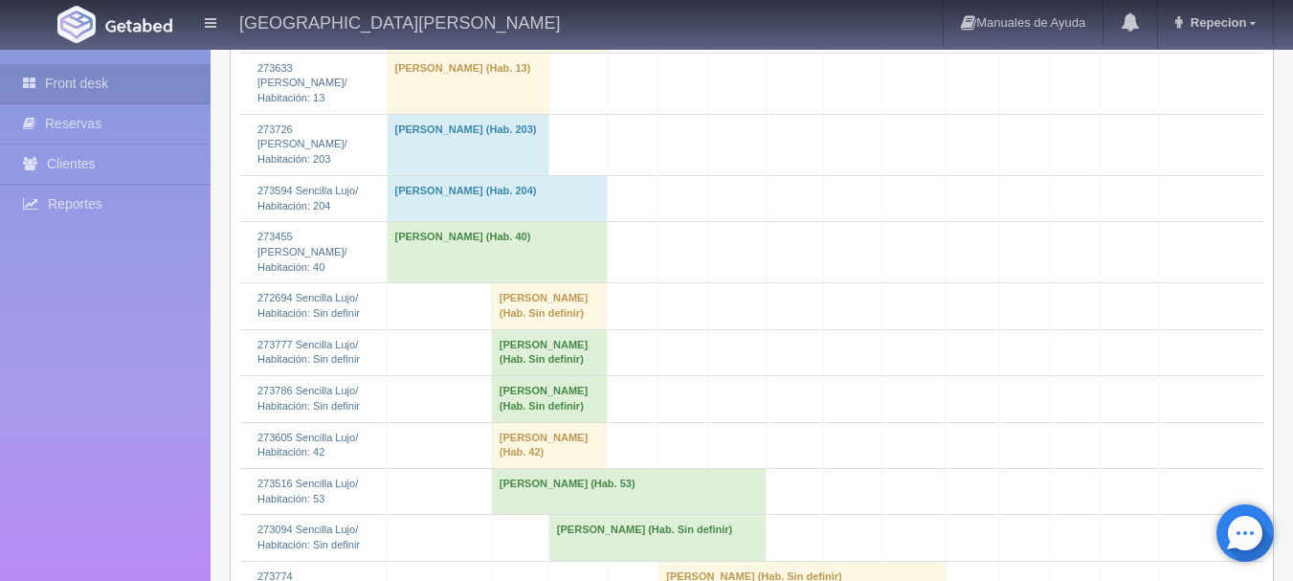
click at [543, 422] on td "[PERSON_NAME] (Hab. 42)" at bounding box center [549, 445] width 117 height 46
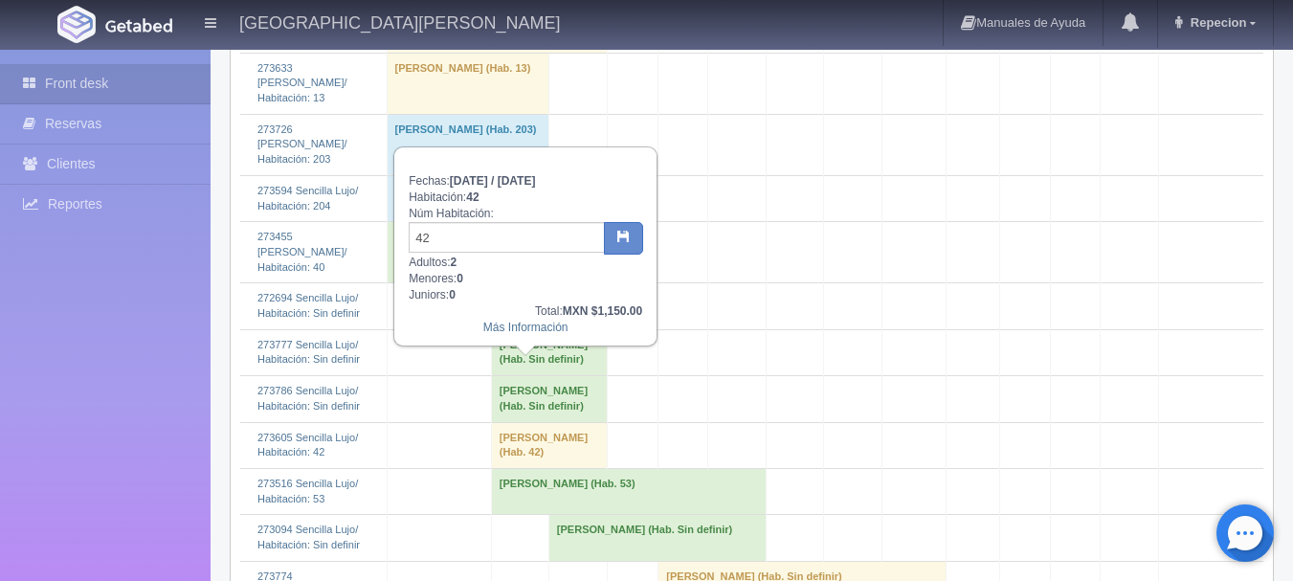
click at [433, 515] on td at bounding box center [439, 538] width 104 height 46
click at [78, 83] on link "Front desk" at bounding box center [105, 83] width 211 height 39
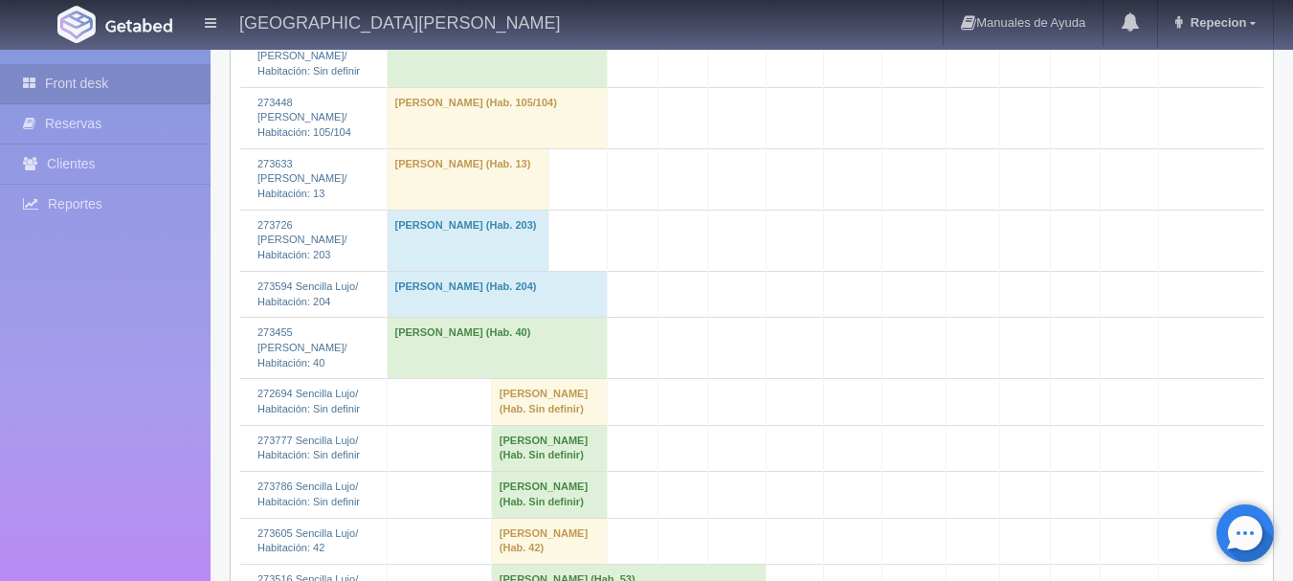
scroll to position [1340, 0]
